Goal: Complete application form

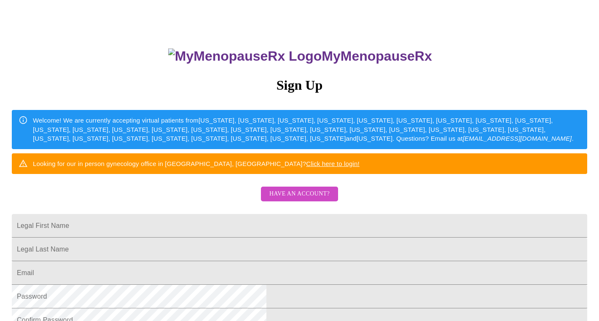
scroll to position [38, 0]
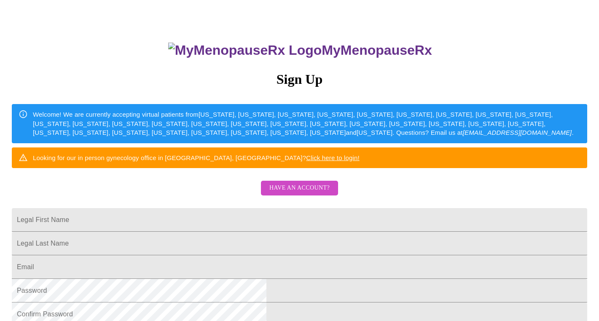
click at [359, 161] on link "Click here to login!" at bounding box center [333, 157] width 54 height 7
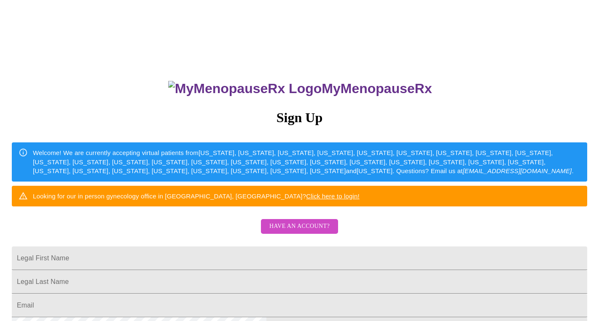
scroll to position [0, 0]
click at [245, 270] on input "Legal First Name" at bounding box center [299, 259] width 575 height 24
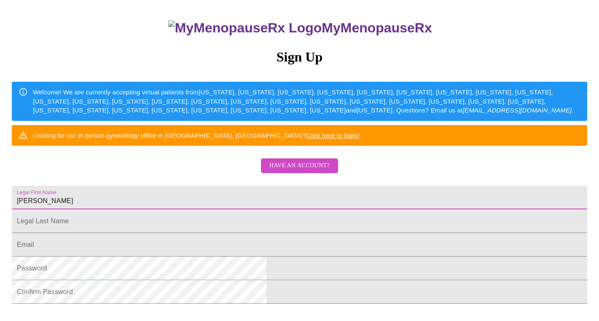
scroll to position [61, 0]
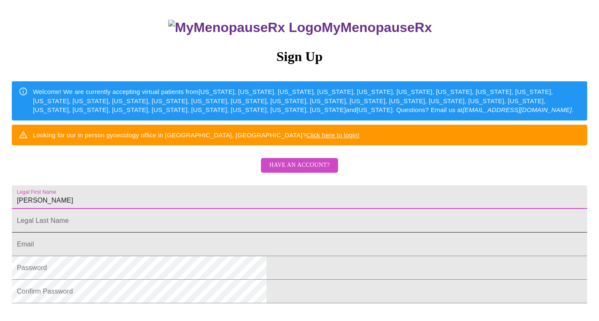
type input "Catherine"
click at [243, 209] on input "Legal First Name" at bounding box center [299, 197] width 575 height 24
type input "Boyle"
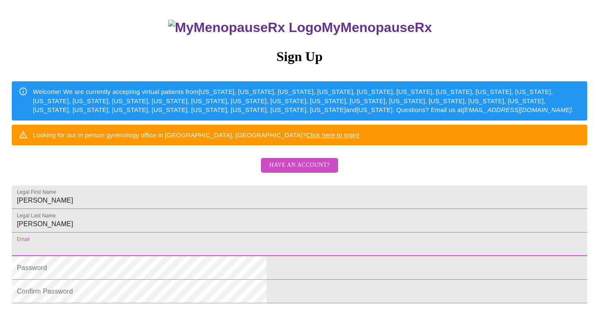
click at [244, 256] on input "Legal First Name" at bounding box center [299, 245] width 575 height 24
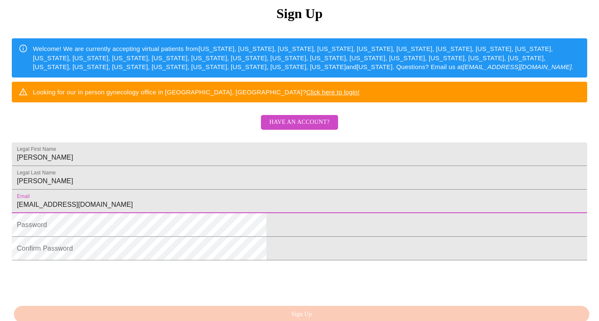
scroll to position [120, 0]
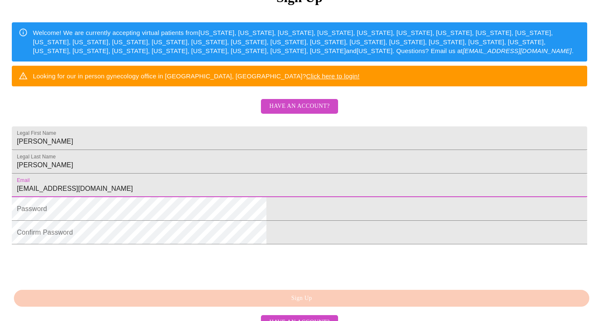
type input "cmbjfb@comcast.net"
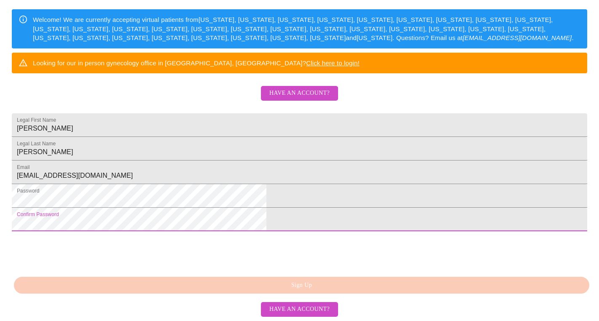
scroll to position [196, 0]
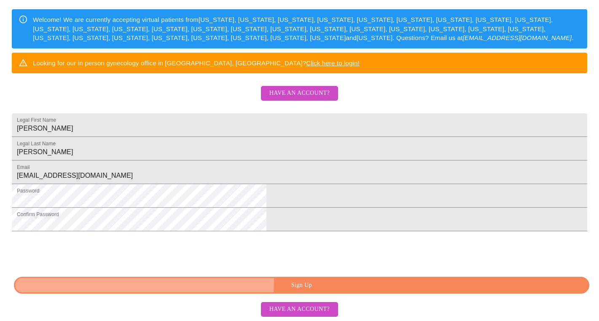
click at [305, 282] on span "Sign Up" at bounding box center [302, 285] width 556 height 11
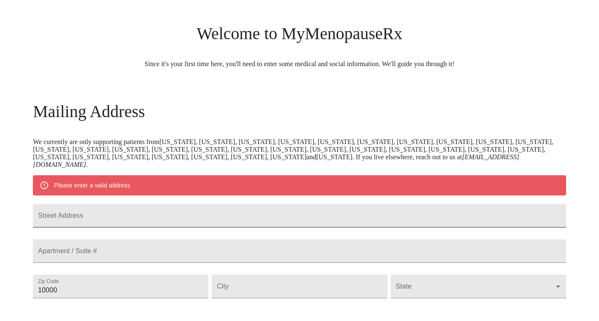
scroll to position [68, 0]
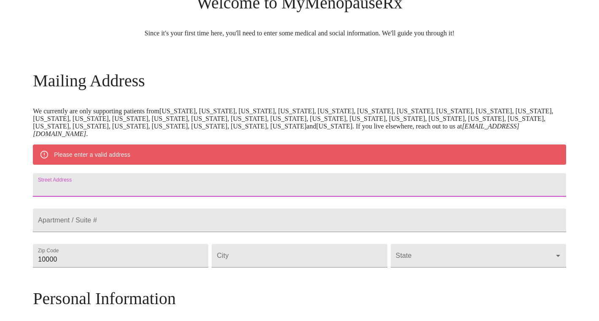
click at [204, 193] on input "Street Address" at bounding box center [299, 185] width 533 height 24
type input "2030 Sandell Lane"
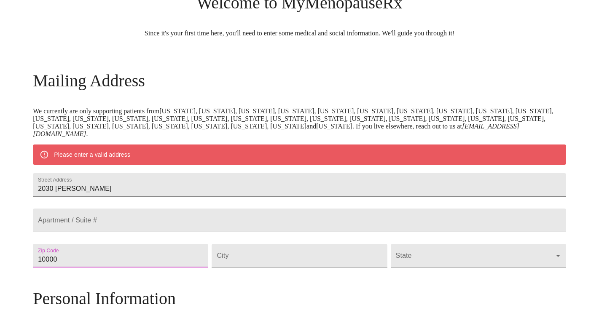
click at [186, 267] on input "10000" at bounding box center [120, 256] width 175 height 24
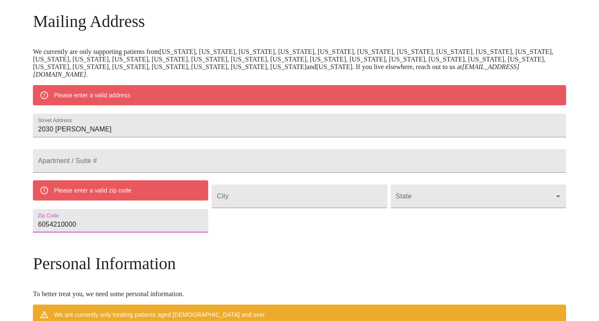
scroll to position [144, 0]
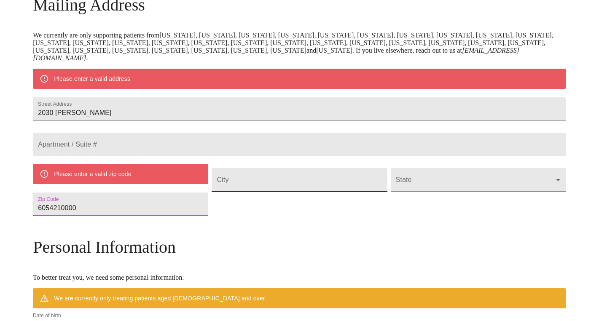
type input "6054210000"
click at [313, 192] on input "Street Address" at bounding box center [299, 180] width 175 height 24
type input "North"
click at [144, 216] on input "6054210000" at bounding box center [120, 205] width 175 height 24
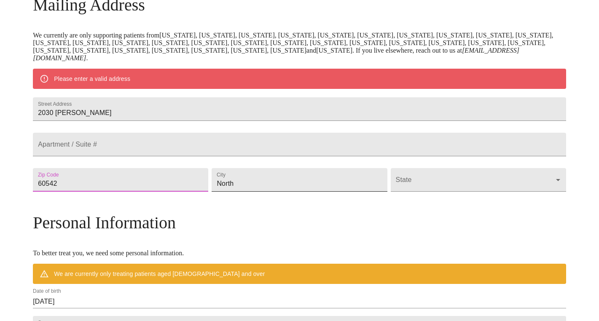
type input "60542"
click at [265, 192] on input "North" at bounding box center [299, 180] width 175 height 24
type input "North Aurora"
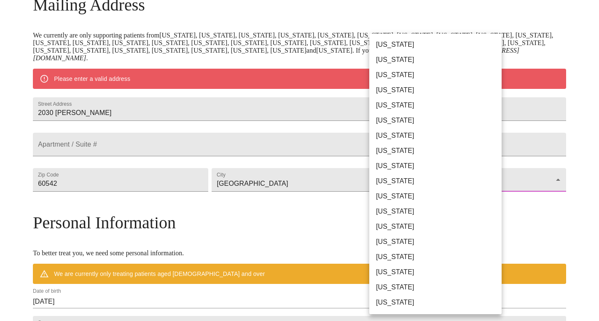
click at [387, 208] on body "MyMenopauseRx Welcome to MyMenopauseRx Since it's your first time here, you'll …" at bounding box center [299, 191] width 592 height 665
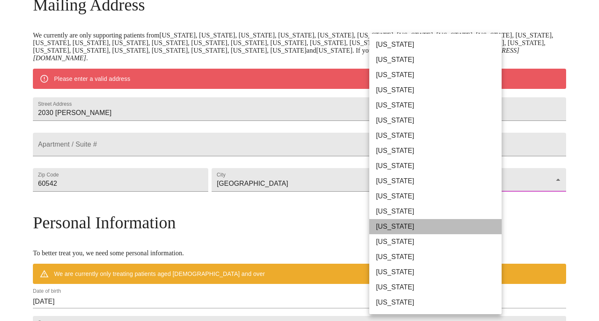
click at [402, 228] on li "Illinois" at bounding box center [435, 226] width 132 height 15
type input "Illinois"
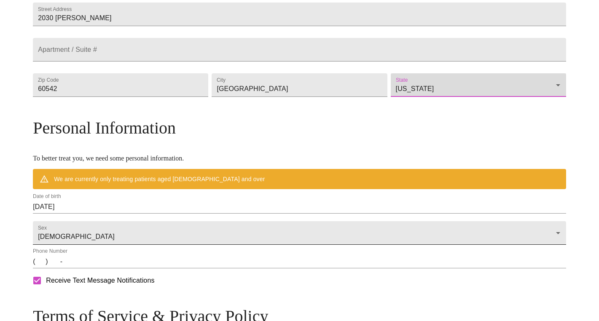
scroll to position [215, 0]
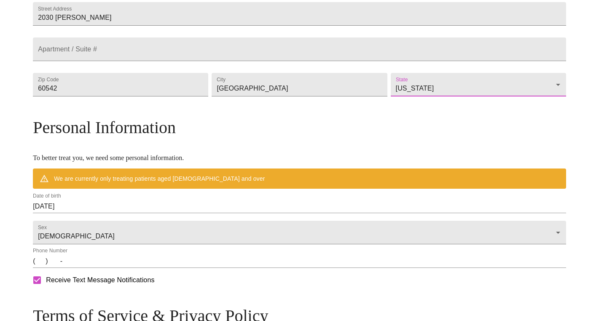
click at [140, 213] on input "08/11/2025" at bounding box center [299, 206] width 533 height 13
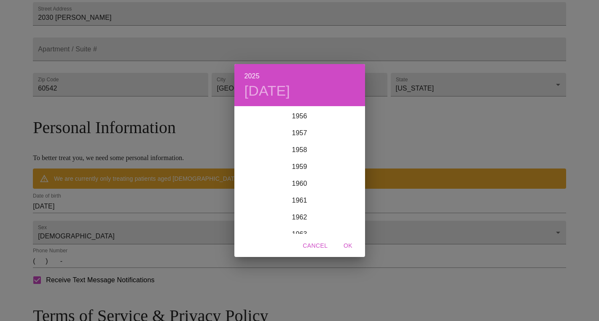
scroll to position [961, 0]
click at [302, 164] on div "1959" at bounding box center [299, 166] width 131 height 17
click at [301, 156] on div "May" at bounding box center [299, 155] width 43 height 32
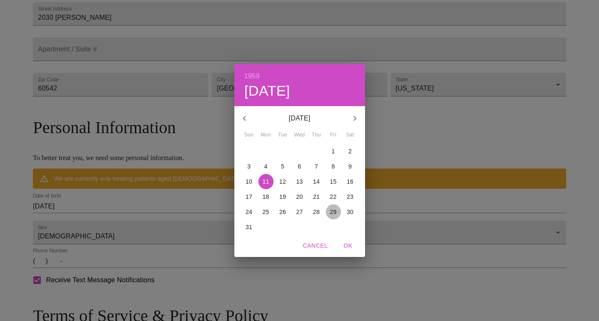
click at [331, 213] on p "29" at bounding box center [333, 212] width 7 height 8
click at [346, 249] on span "OK" at bounding box center [348, 246] width 20 height 11
type input "05/29/1959"
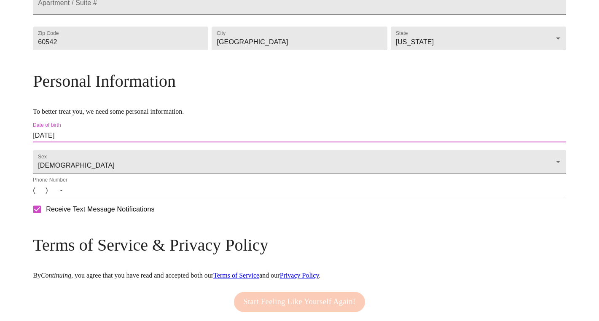
scroll to position [265, 0]
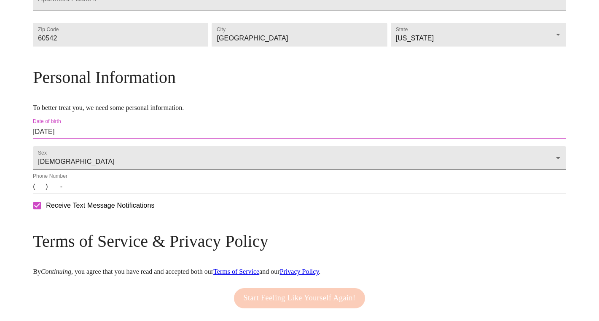
click at [131, 193] on input "(   )    -" at bounding box center [299, 186] width 533 height 13
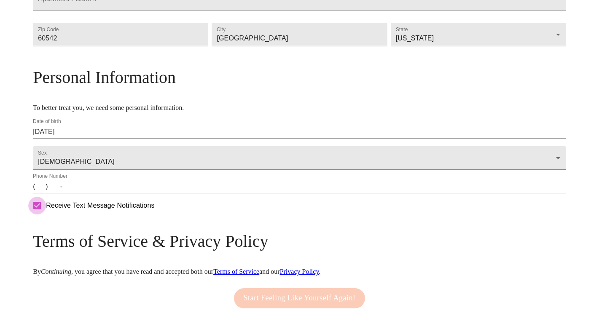
click at [46, 215] on input "Receive Text Message Notifications" at bounding box center [37, 206] width 18 height 18
checkbox input "false"
click at [105, 193] on input "(   )    -" at bounding box center [299, 186] width 533 height 13
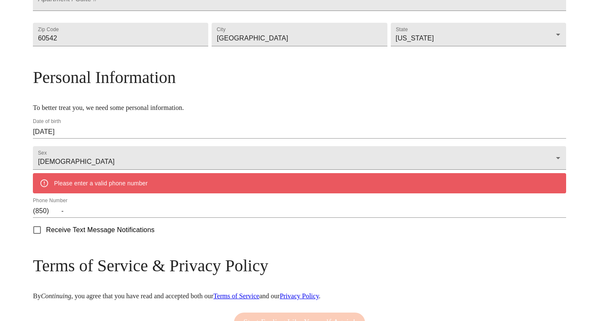
click at [67, 204] on label "Phone Number" at bounding box center [50, 200] width 35 height 5
click at [127, 218] on input "(850)    -" at bounding box center [299, 210] width 533 height 13
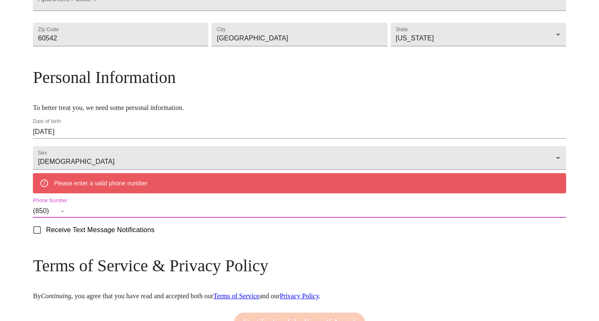
click at [127, 218] on input "(850)    -" at bounding box center [299, 210] width 533 height 13
click at [117, 218] on input "(850)    -" at bounding box center [299, 210] width 533 height 13
click at [132, 218] on input "(850)    -" at bounding box center [299, 210] width 533 height 13
click at [117, 218] on input "(850)    -" at bounding box center [299, 210] width 533 height 13
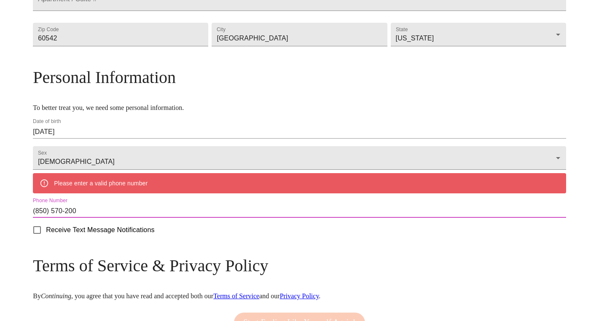
type input "(850) 570-2005"
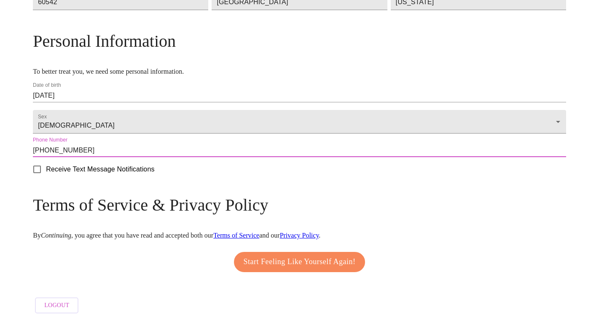
scroll to position [327, 0]
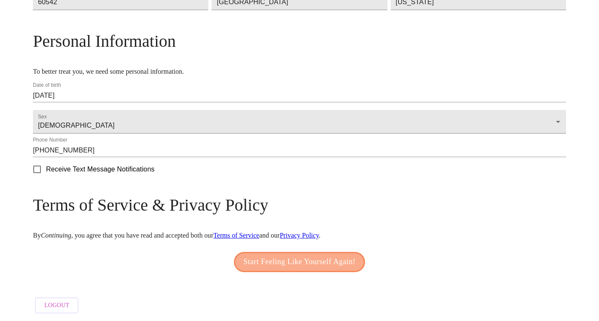
click at [302, 258] on span "Start Feeling Like Yourself Again!" at bounding box center [300, 261] width 112 height 13
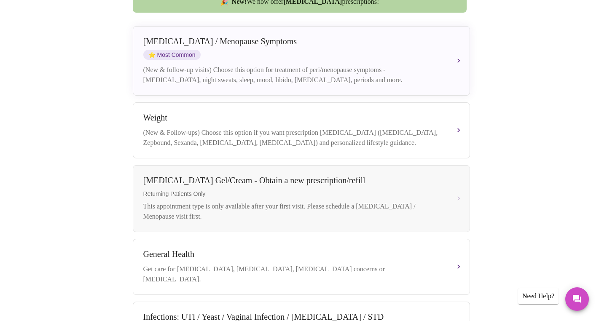
scroll to position [229, 0]
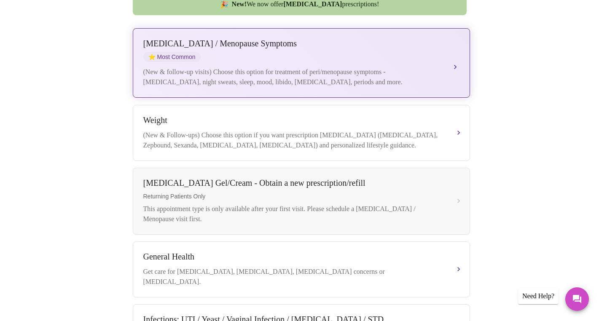
click at [456, 52] on button "Perimenopause / Menopause Symptoms ⭐ Most Common (New & follow-up visits) Choos…" at bounding box center [301, 63] width 337 height 70
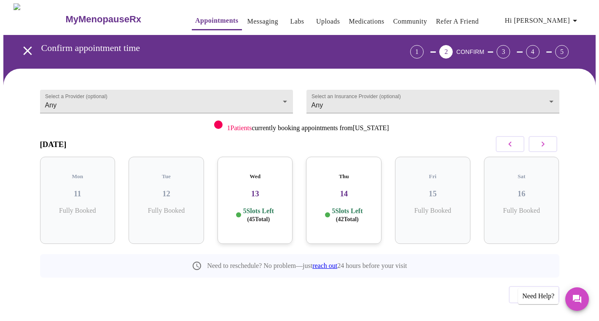
scroll to position [0, 0]
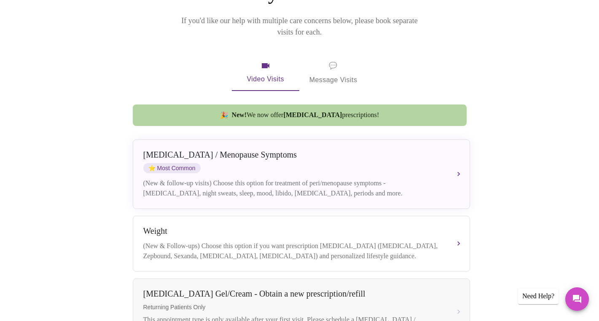
scroll to position [118, 0]
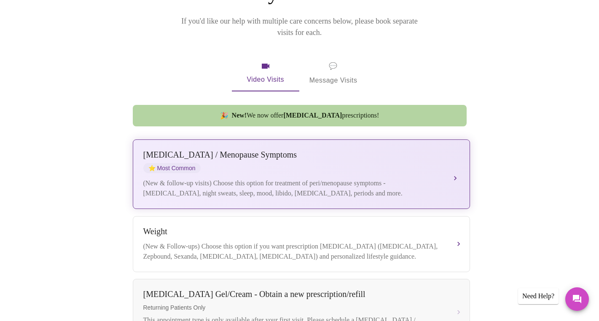
click at [453, 160] on div "[MEDICAL_DATA] / Menopause Symptoms ⭐ Most Common (New & follow-up visits) Choo…" at bounding box center [301, 174] width 316 height 48
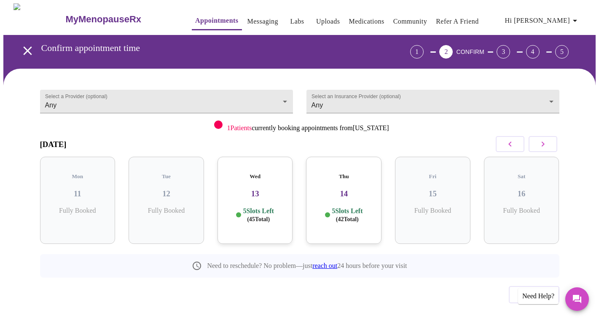
scroll to position [0, 0]
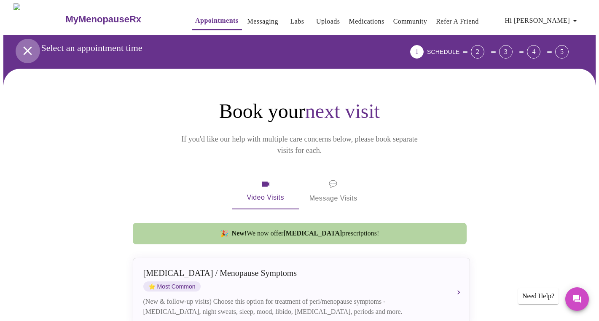
click at [28, 46] on icon "open drawer" at bounding box center [27, 50] width 15 height 15
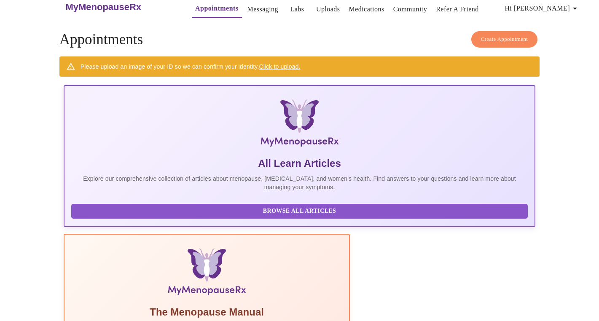
scroll to position [12, 0]
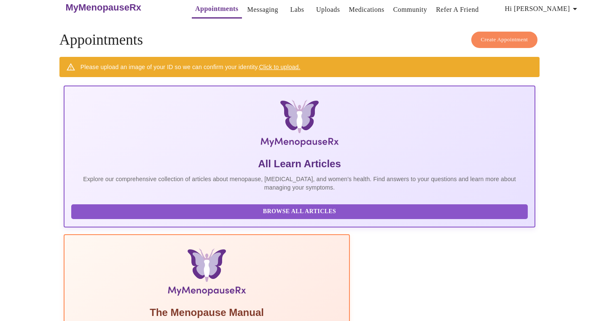
click at [393, 5] on link "Community" at bounding box center [410, 10] width 34 height 12
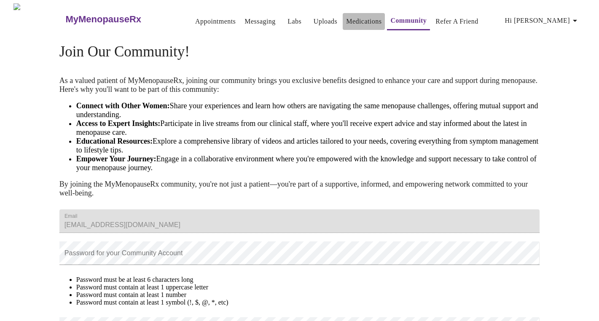
click at [361, 16] on link "Medications" at bounding box center [363, 22] width 35 height 12
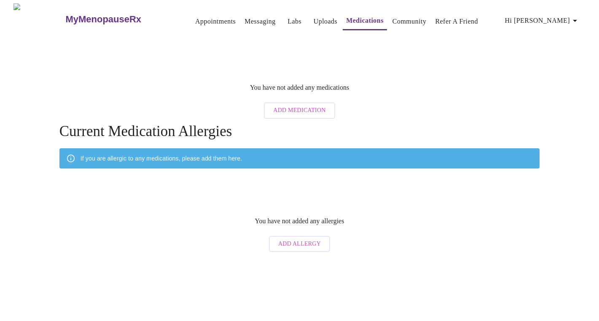
click at [197, 17] on link "Appointments" at bounding box center [215, 22] width 40 height 12
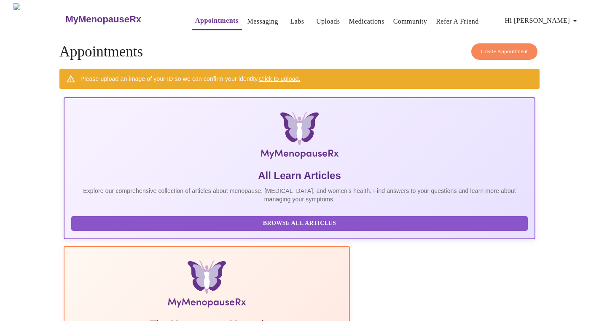
click at [80, 14] on h3 "MyMenopauseRx" at bounding box center [103, 19] width 76 height 11
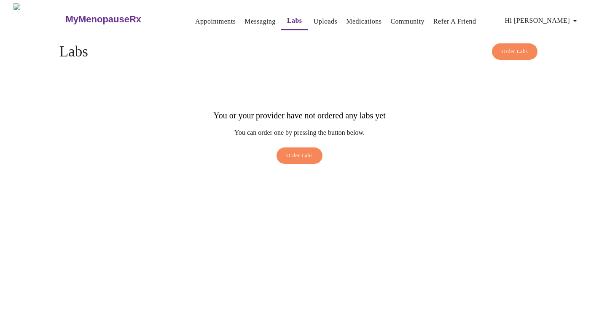
click at [195, 16] on link "Appointments" at bounding box center [215, 22] width 40 height 12
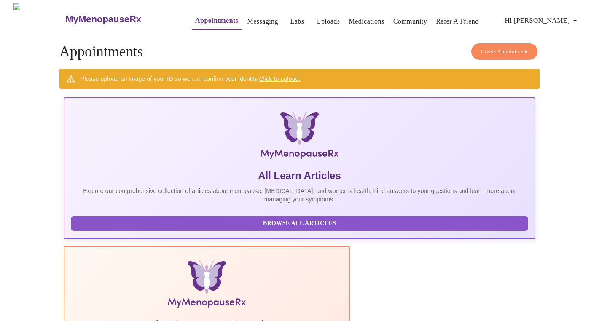
click at [90, 14] on h3 "MyMenopauseRx" at bounding box center [103, 19] width 76 height 11
